Goal: Transaction & Acquisition: Register for event/course

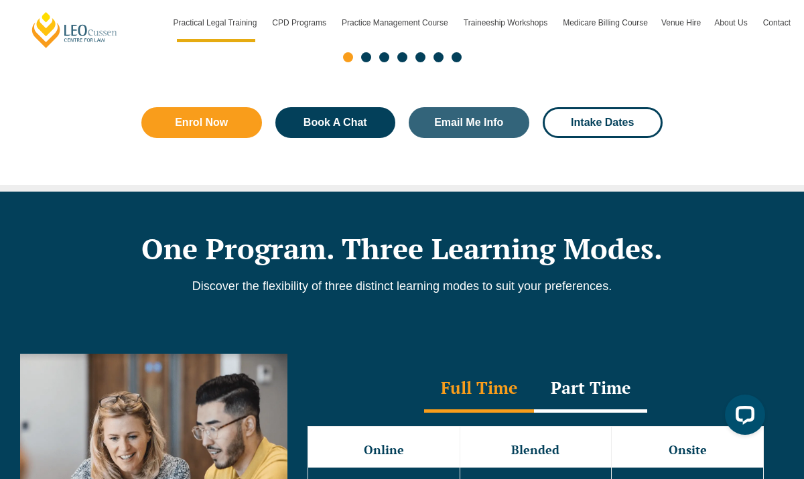
scroll to position [1217, 0]
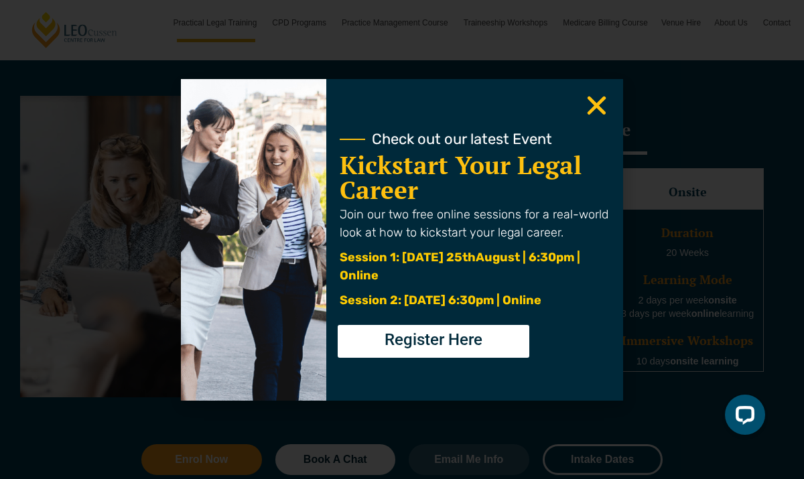
click at [599, 108] on use "Close" at bounding box center [597, 105] width 19 height 19
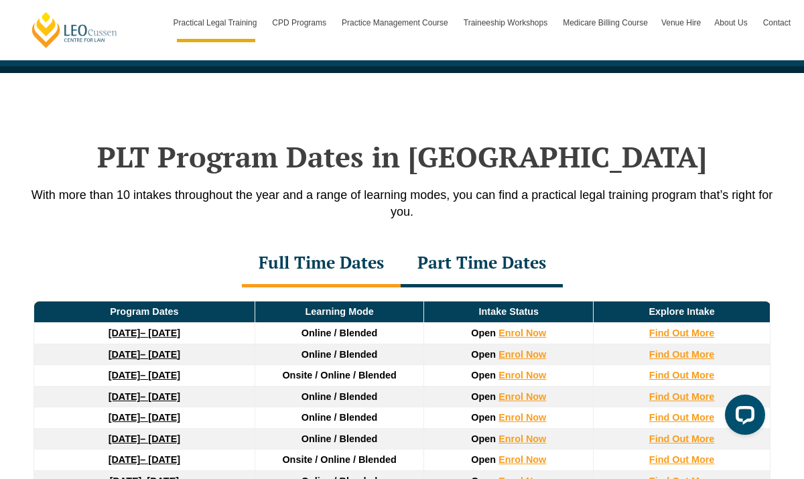
scroll to position [1676, 0]
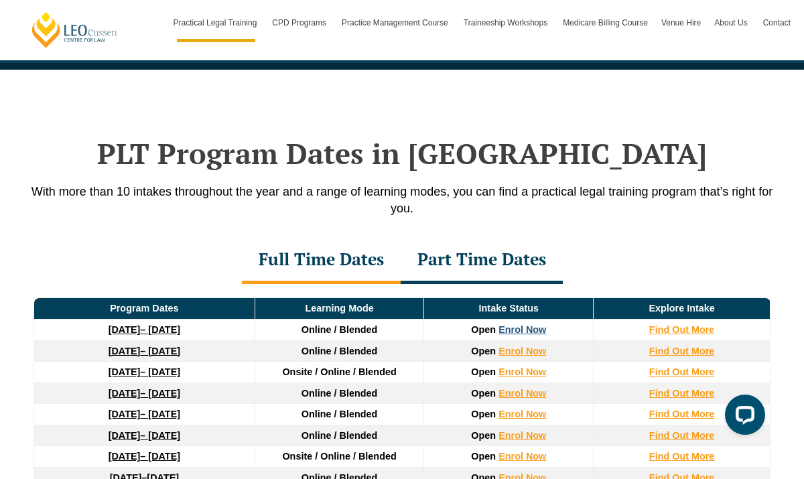
click at [512, 335] on link "Enrol Now" at bounding box center [523, 329] width 48 height 11
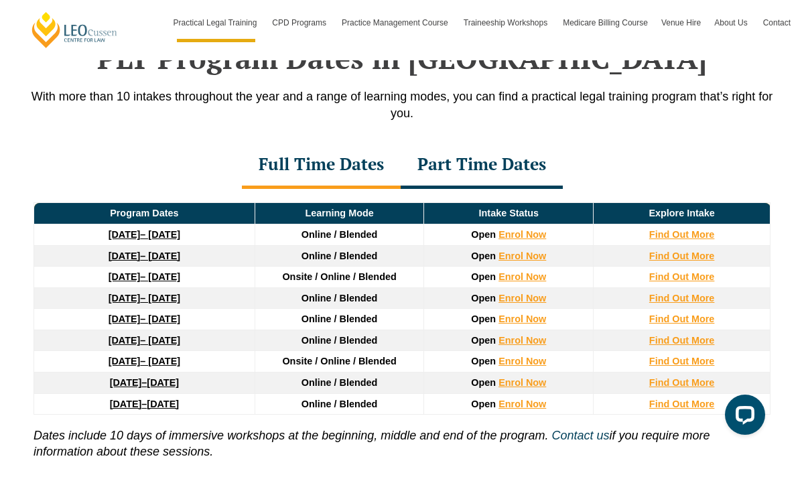
scroll to position [1762, 0]
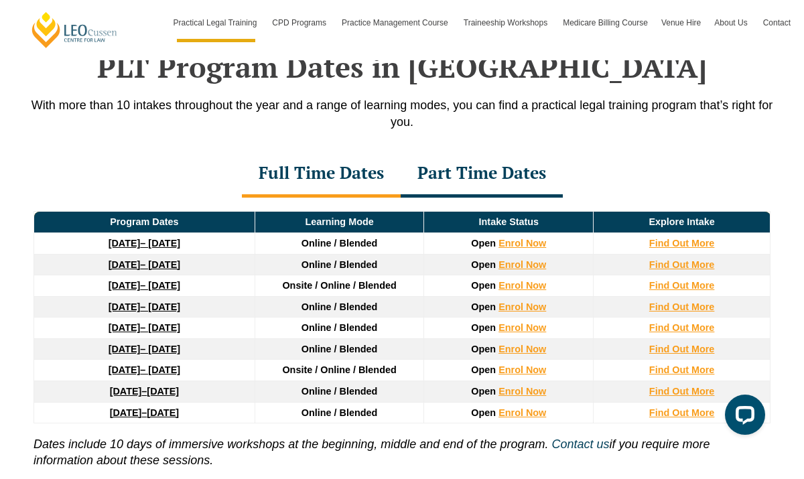
click at [491, 178] on div "Part Time Dates" at bounding box center [482, 174] width 162 height 47
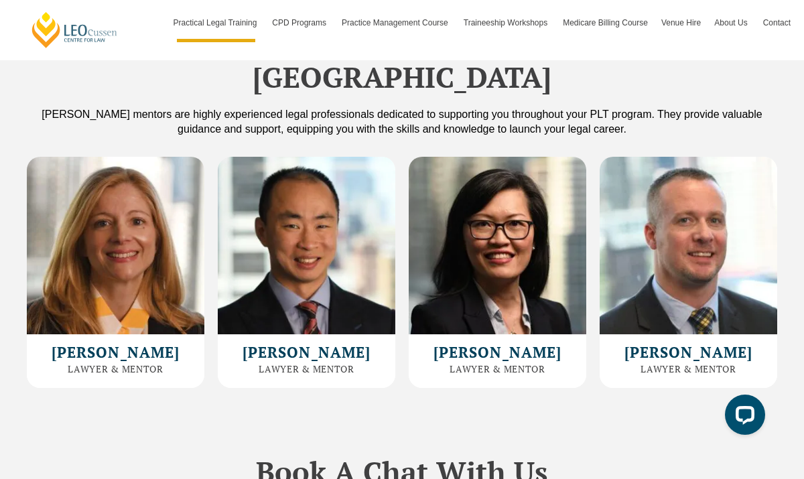
scroll to position [3728, 0]
